Goal: Information Seeking & Learning: Stay updated

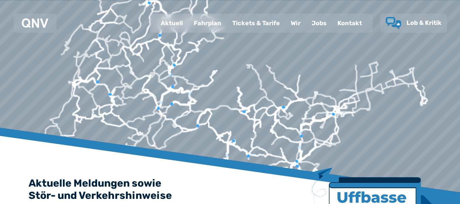
click at [171, 22] on div "Aktuell" at bounding box center [171, 23] width 33 height 18
select select "*"
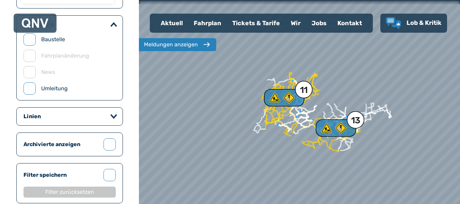
scroll to position [170, 0]
click at [113, 116] on icon "button" at bounding box center [113, 117] width 7 height 5
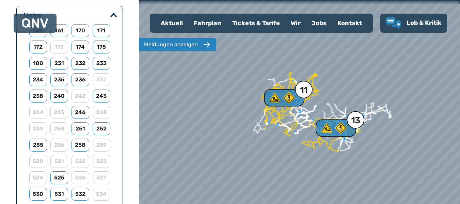
scroll to position [307, 0]
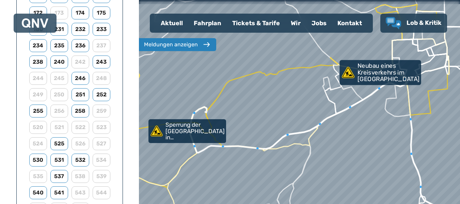
click at [348, 73] on use at bounding box center [348, 72] width 13 height 11
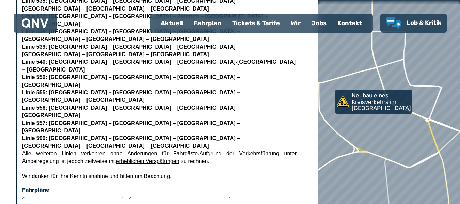
scroll to position [341, 0]
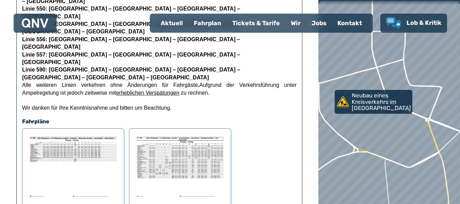
scroll to position [511, 0]
